Goal: Find specific page/section: Find specific page/section

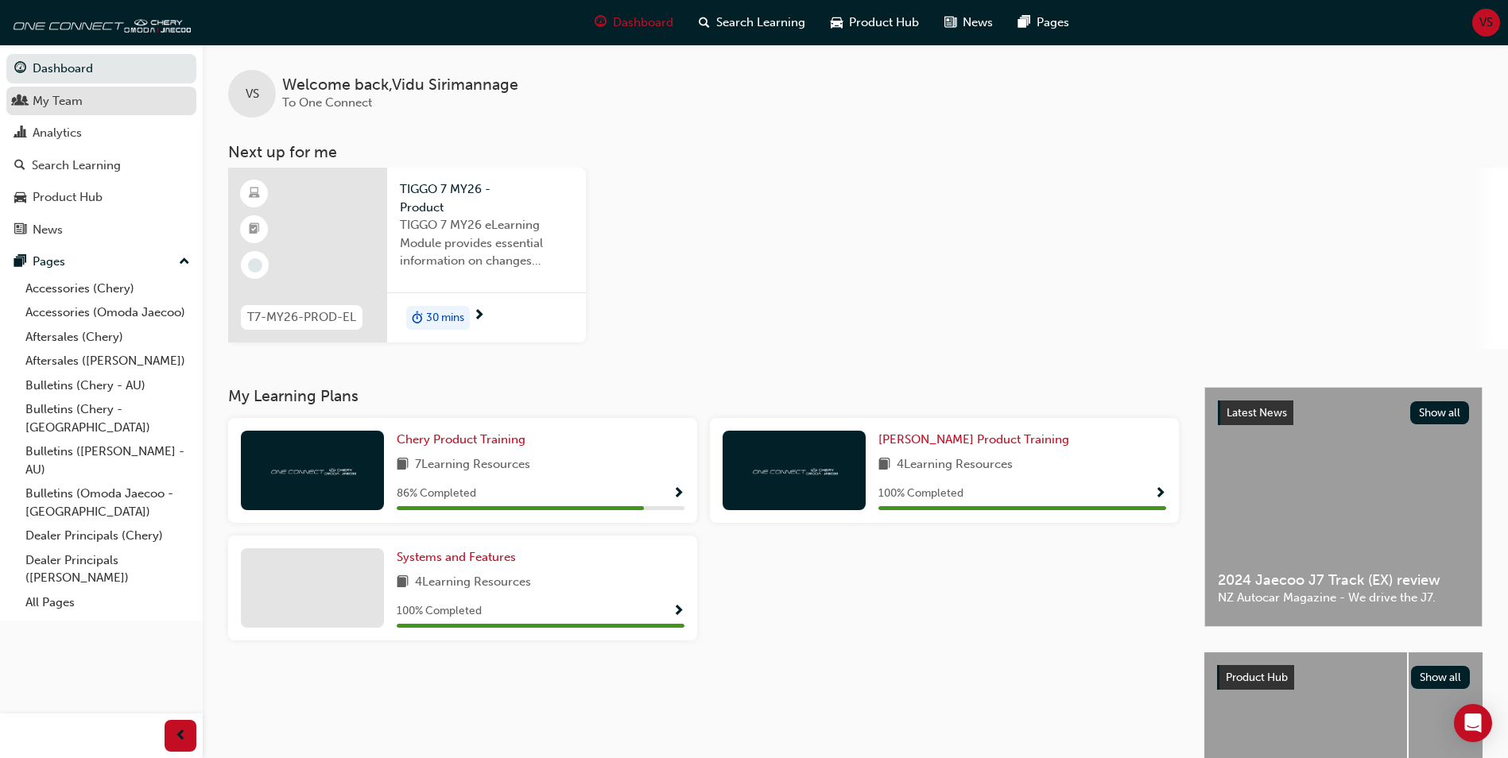
click at [80, 110] on div "My Team" at bounding box center [101, 101] width 174 height 20
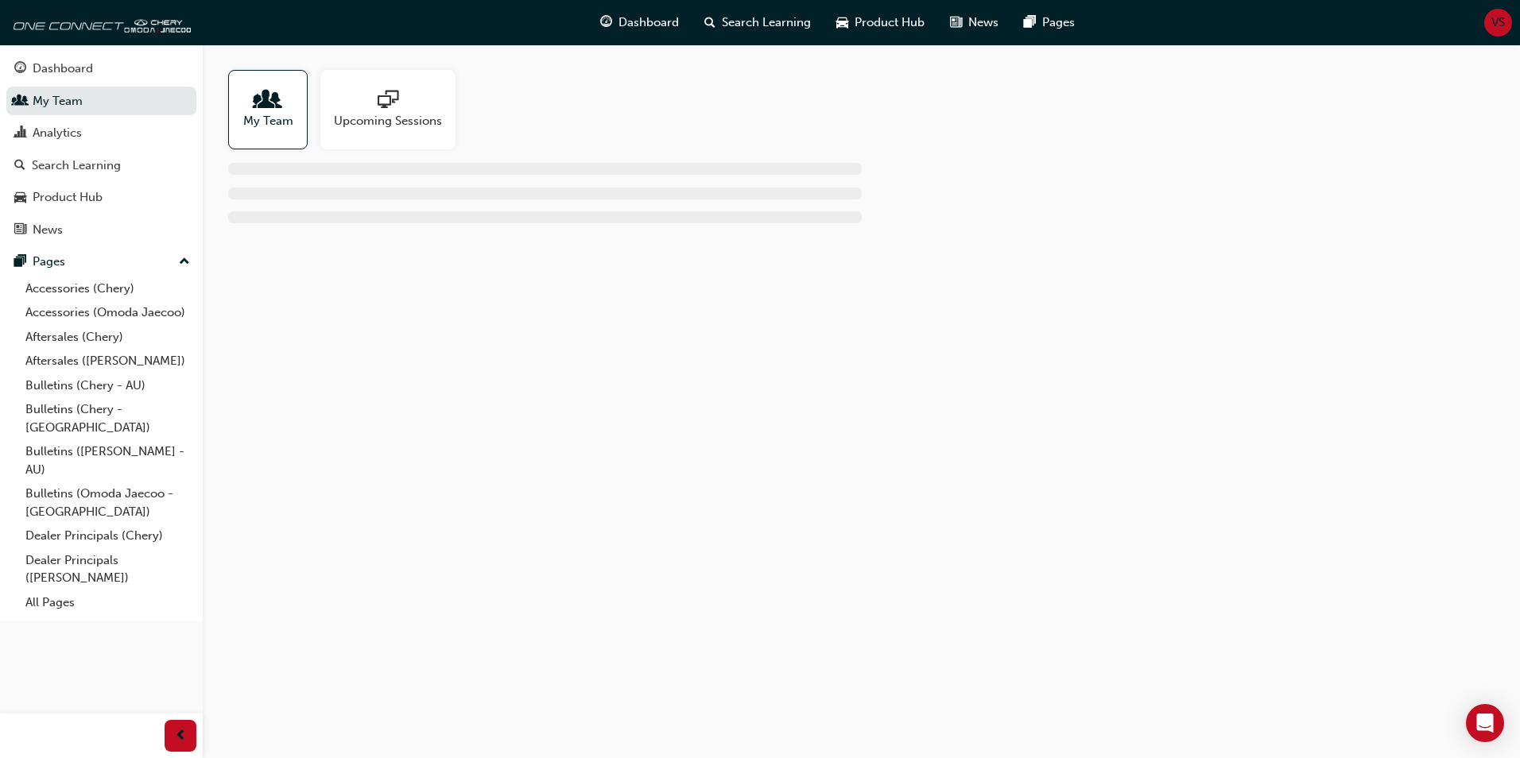
click at [280, 128] on span "My Team" at bounding box center [268, 121] width 50 height 18
click at [285, 110] on div at bounding box center [268, 101] width 50 height 22
click at [264, 115] on span "My Team" at bounding box center [268, 121] width 50 height 18
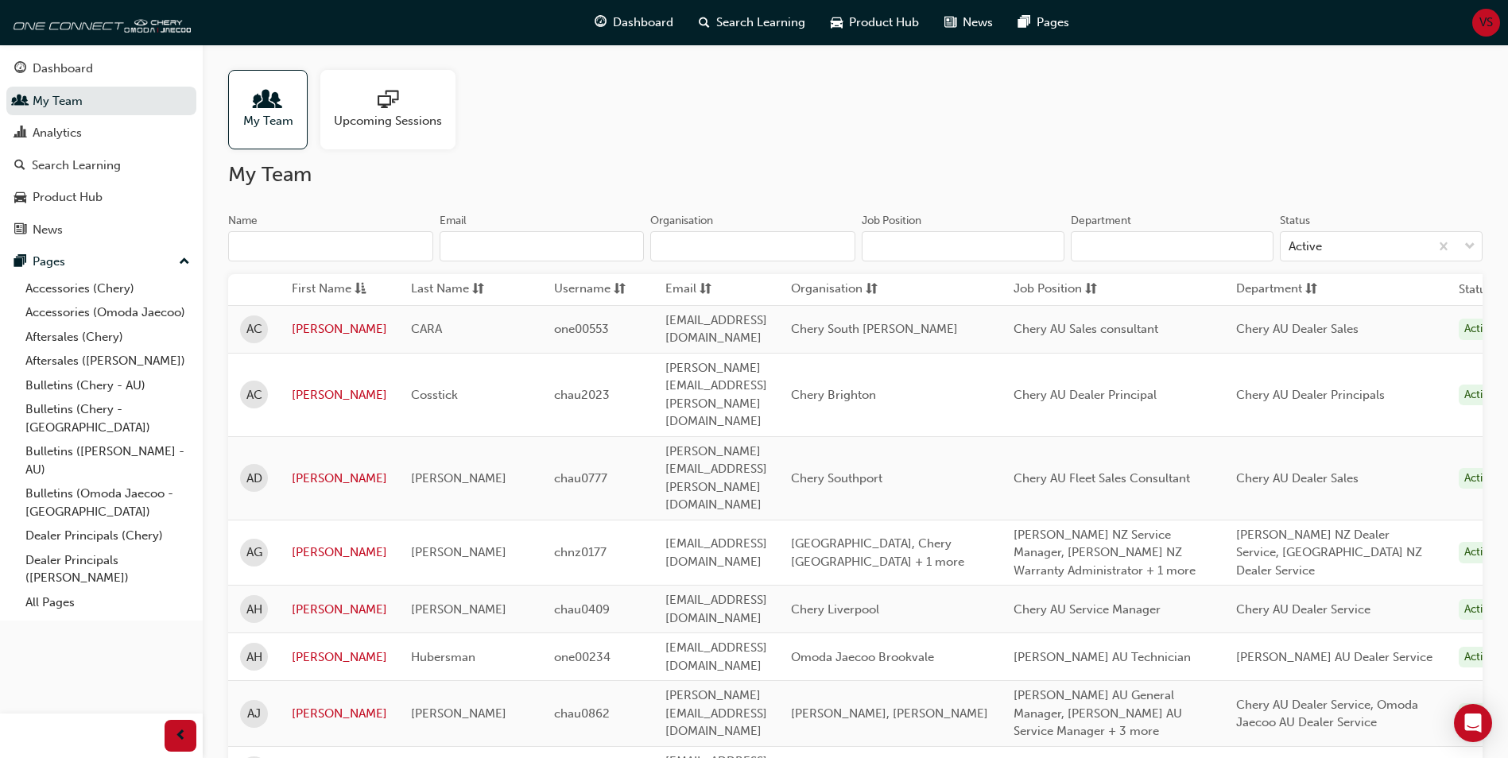
click at [397, 247] on input "Name" at bounding box center [330, 246] width 205 height 30
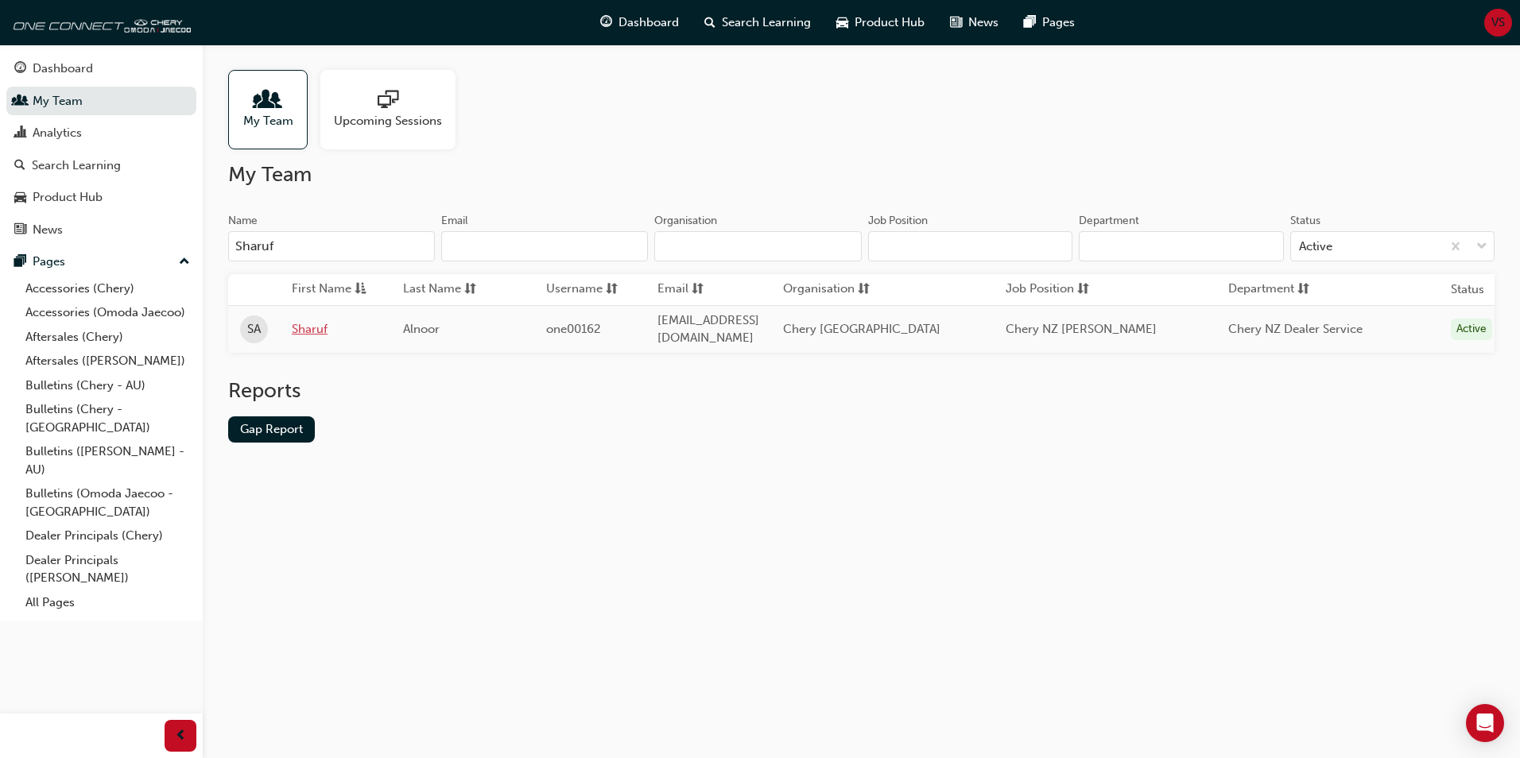
type input "Sharuf"
click at [298, 324] on link "Sharuf" at bounding box center [335, 329] width 87 height 18
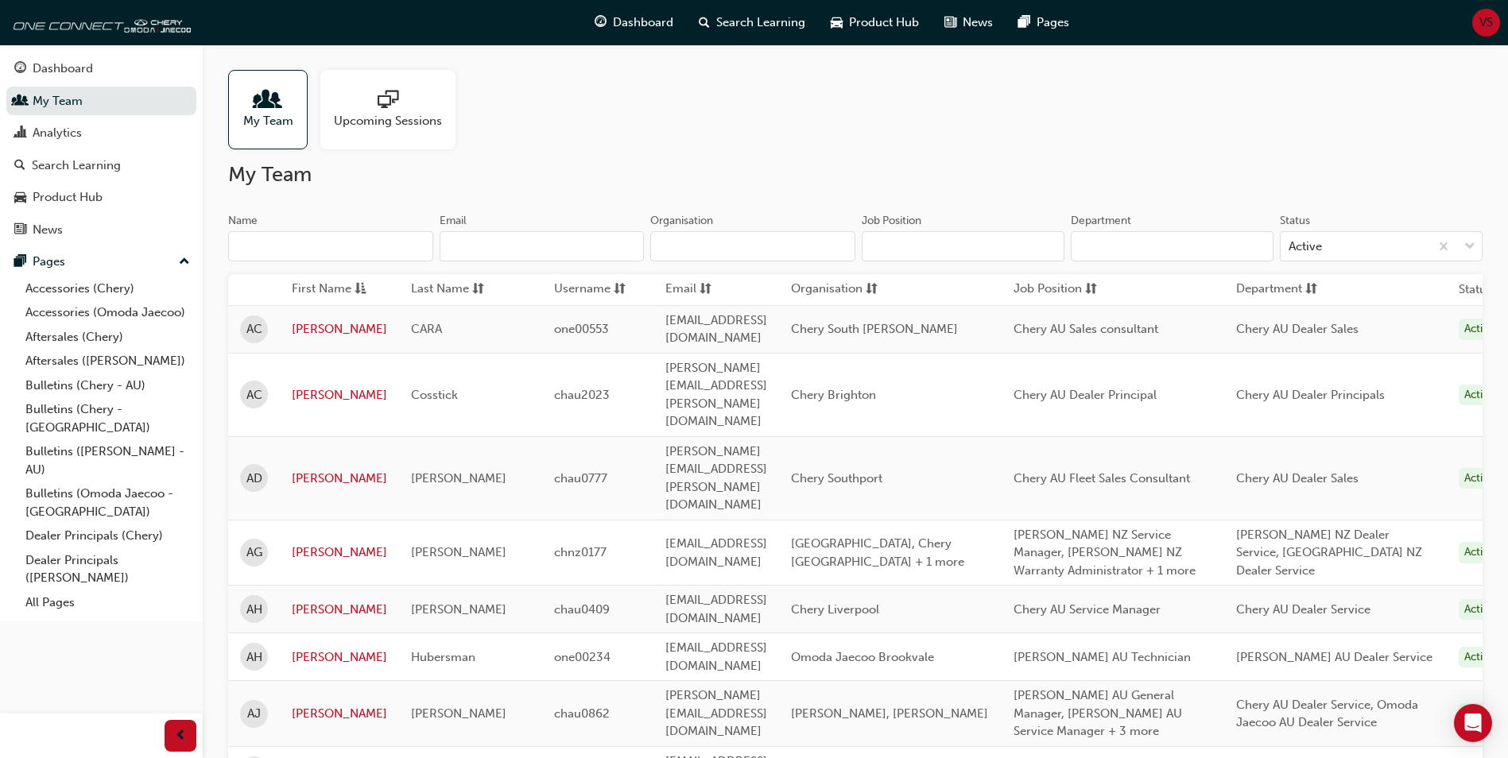
click at [295, 247] on input "Name" at bounding box center [330, 246] width 205 height 30
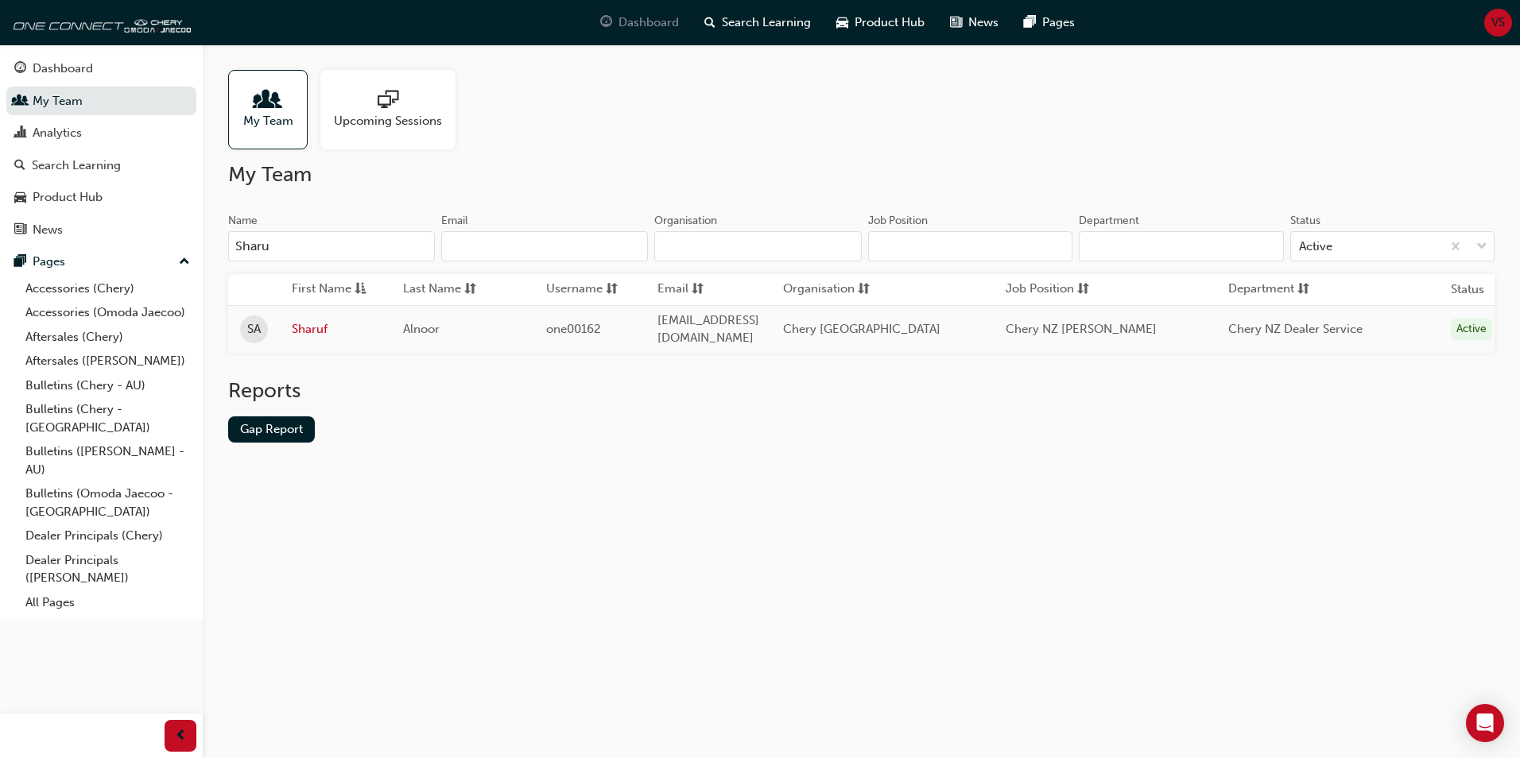
type input "Sharu"
